Goal: Information Seeking & Learning: Learn about a topic

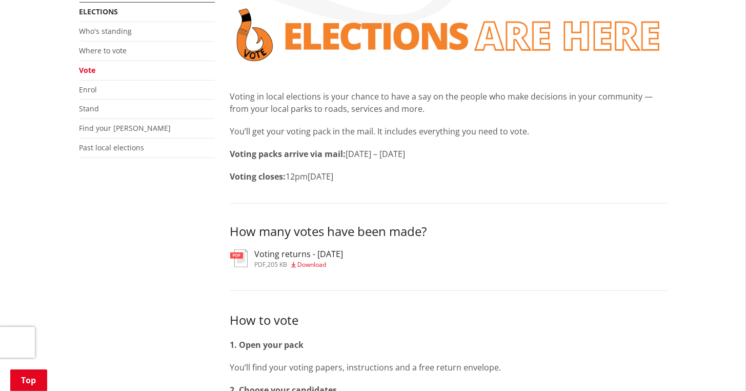
scroll to position [205, 0]
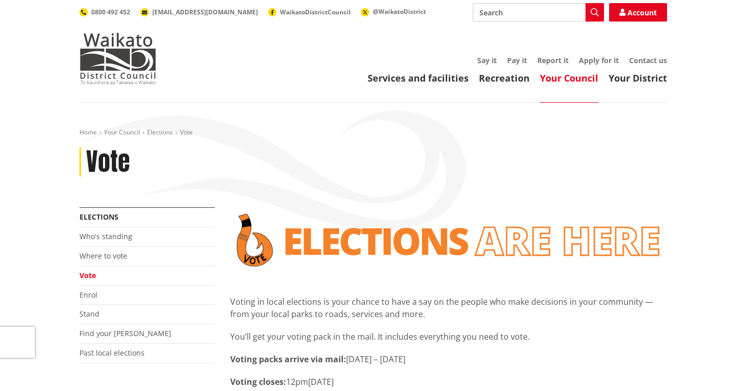
scroll to position [205, 0]
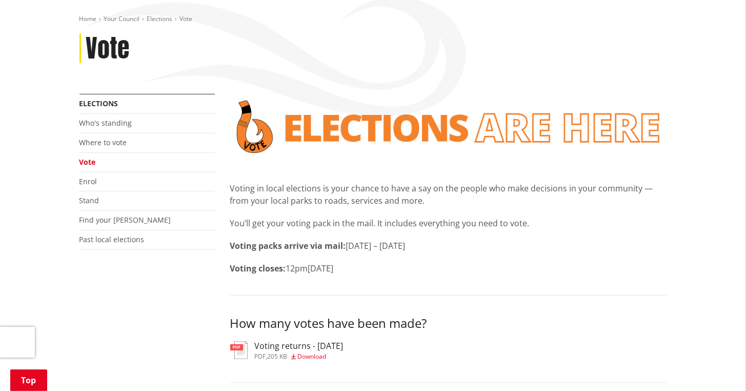
scroll to position [154, 0]
